Goal: Task Accomplishment & Management: Manage account settings

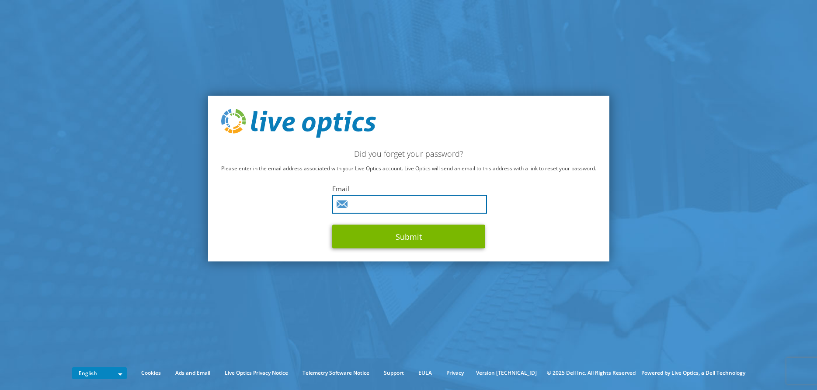
click at [377, 205] on input "text" at bounding box center [409, 204] width 155 height 19
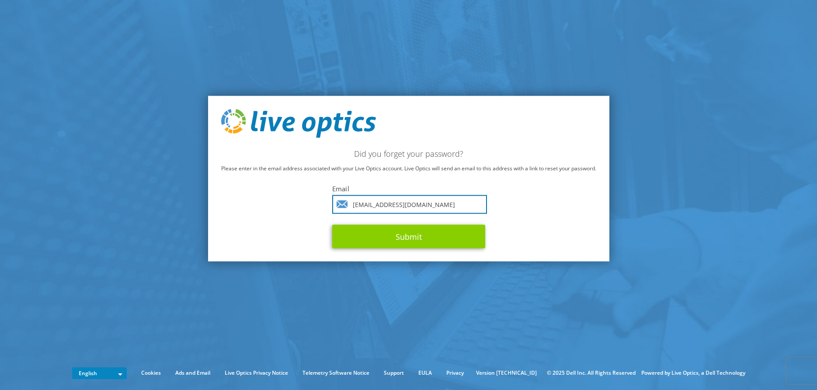
type input "cfajardo@sentia.ca"
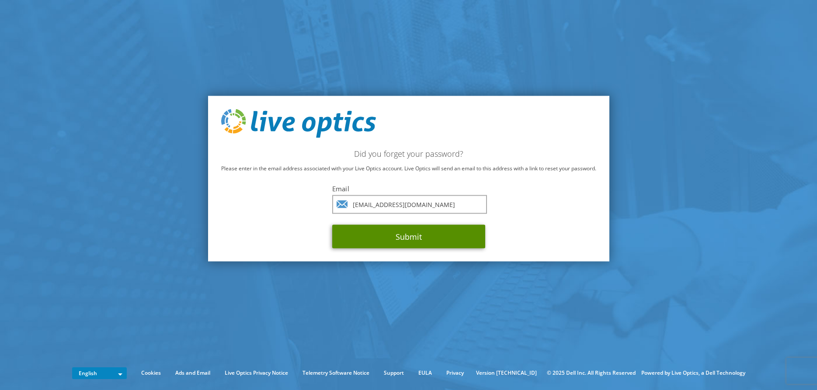
click at [384, 237] on button "Submit" at bounding box center [408, 237] width 153 height 24
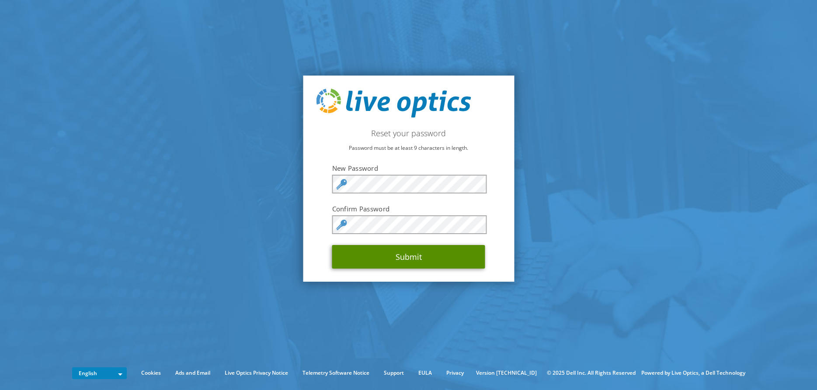
click at [405, 259] on button "Submit" at bounding box center [408, 257] width 153 height 24
